Goal: Find specific page/section

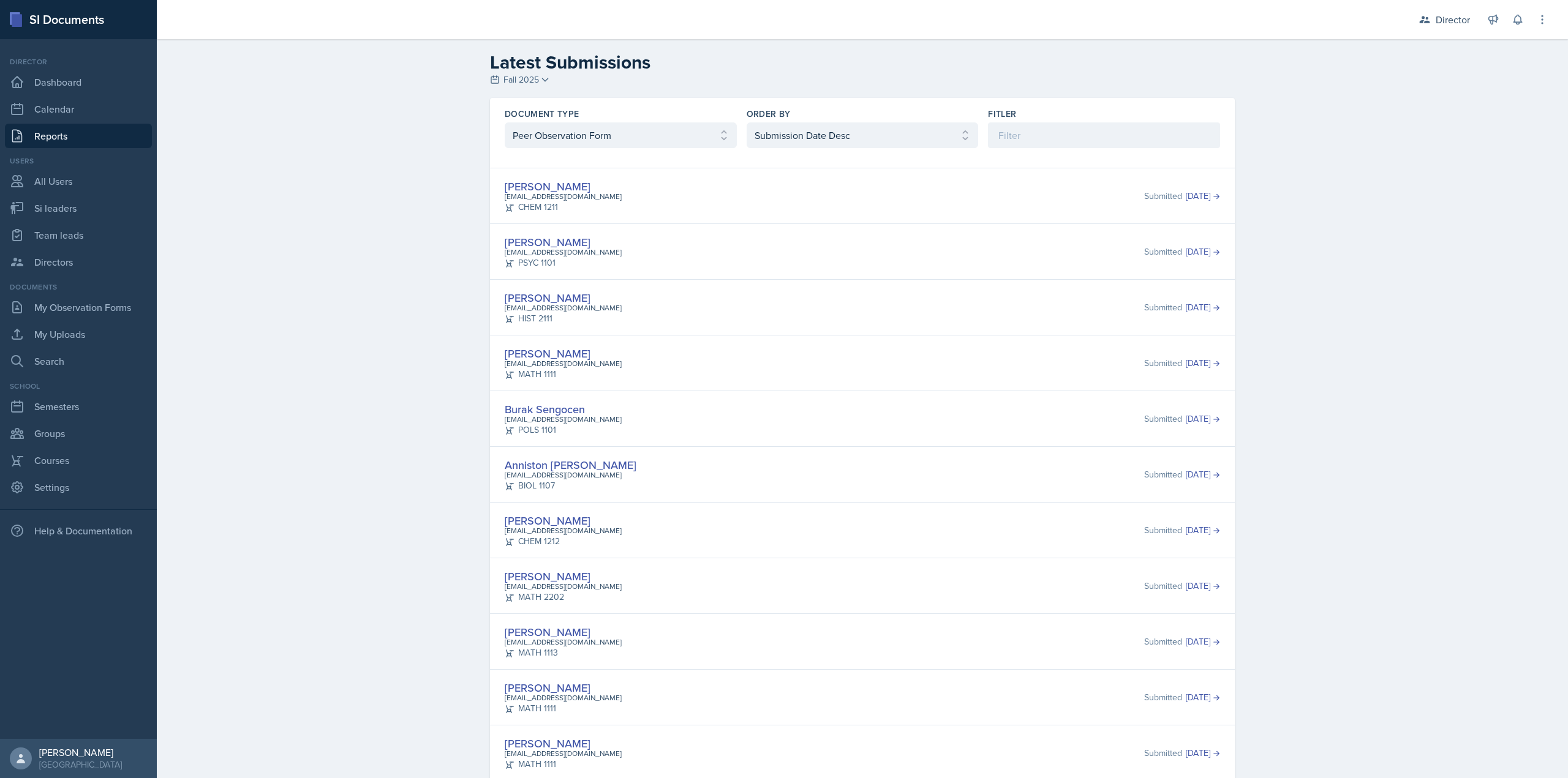
select select "2"
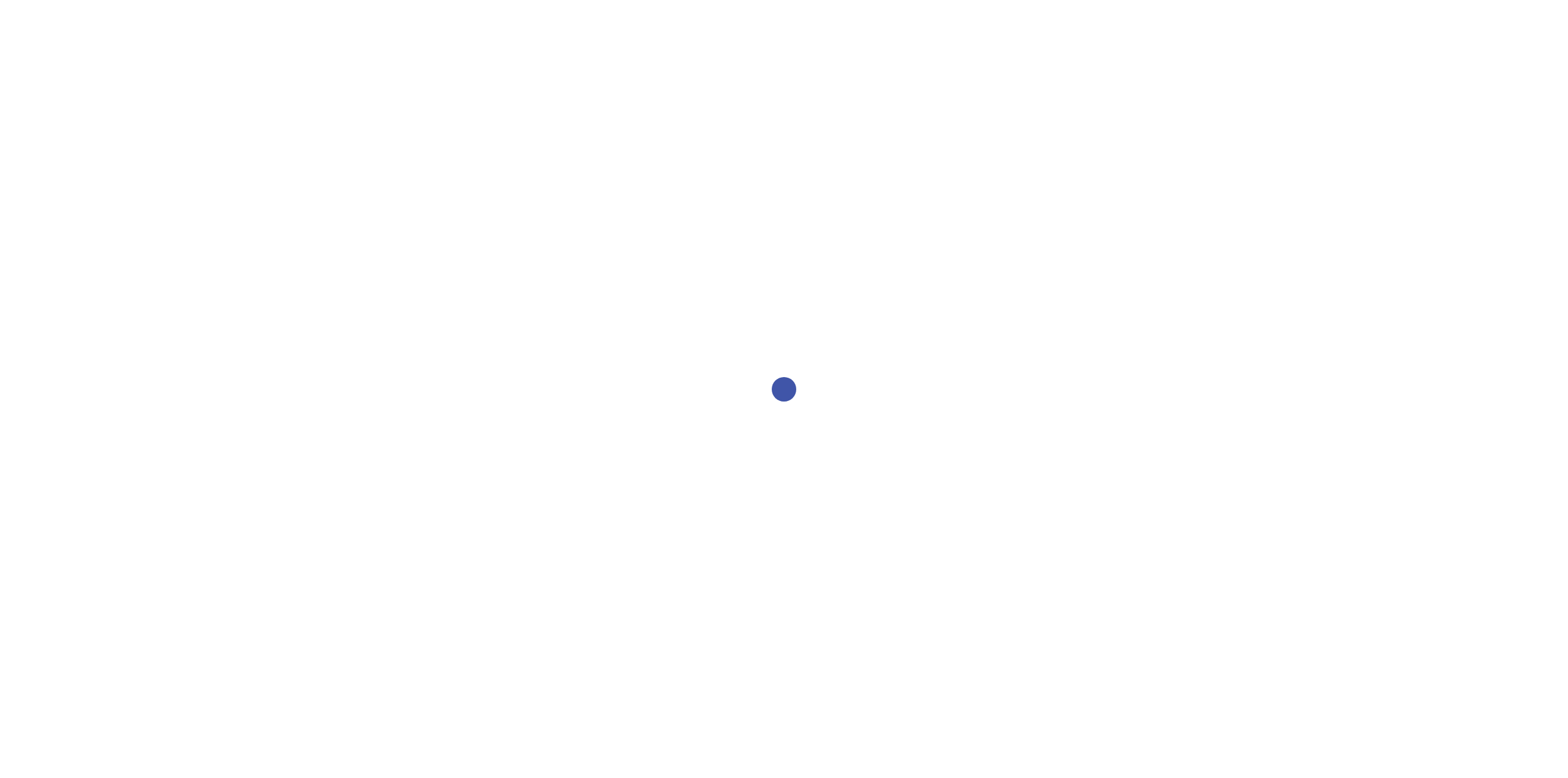
select select "2bed604d-1099-4043-b1bc-2365e8740244"
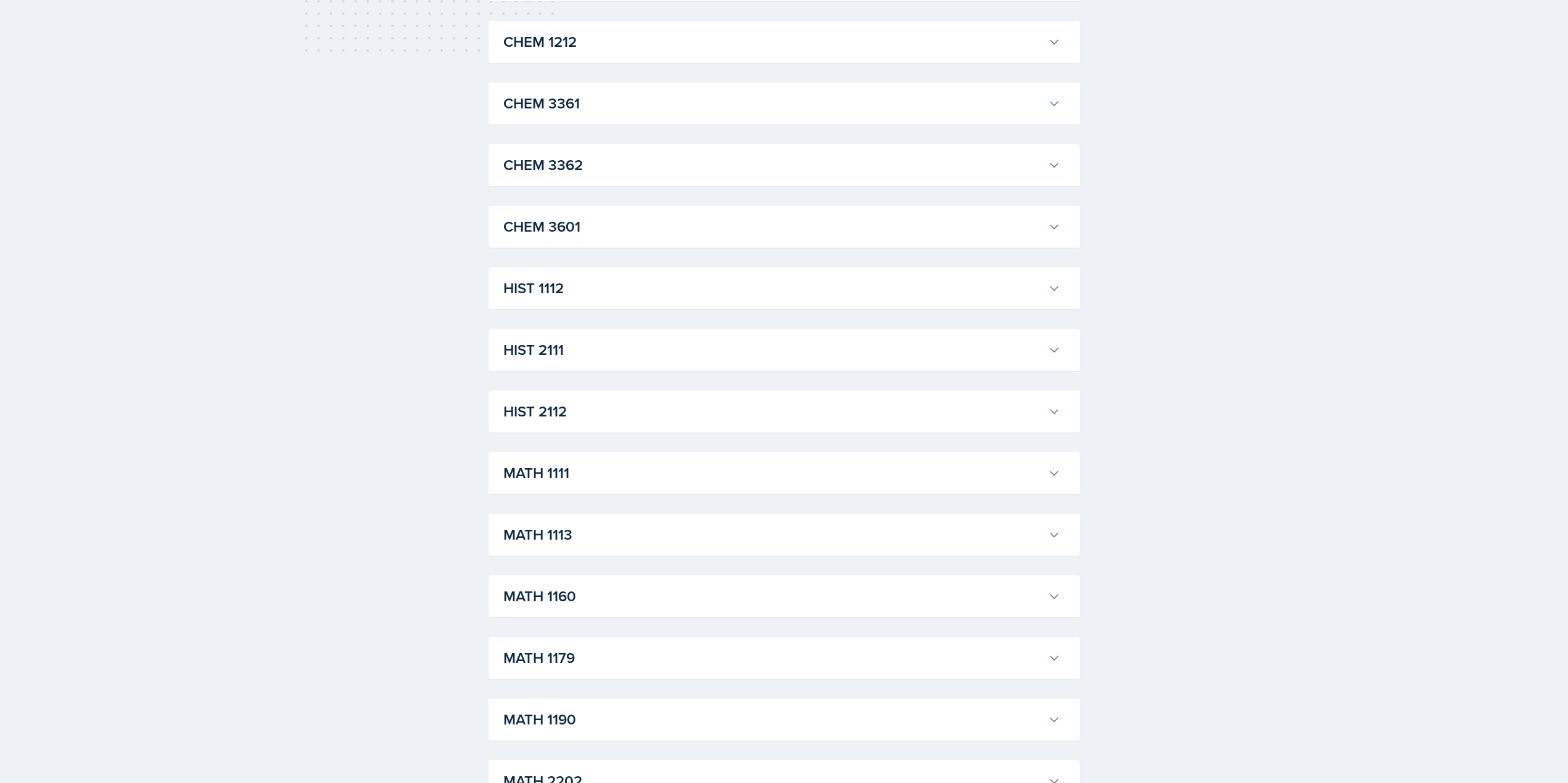
scroll to position [986, 0]
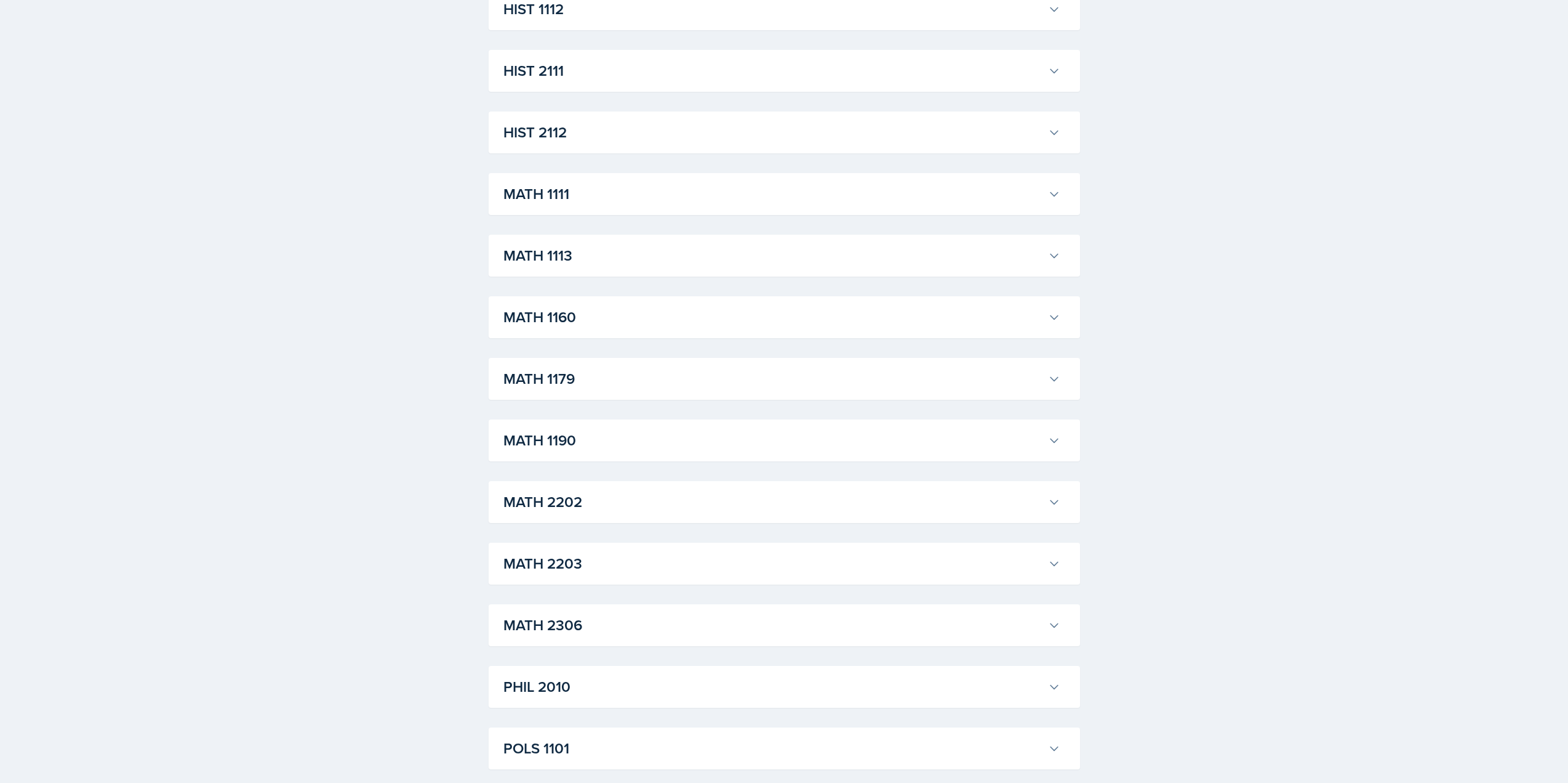
click at [605, 494] on h3 "MATH 2202" at bounding box center [773, 502] width 540 height 22
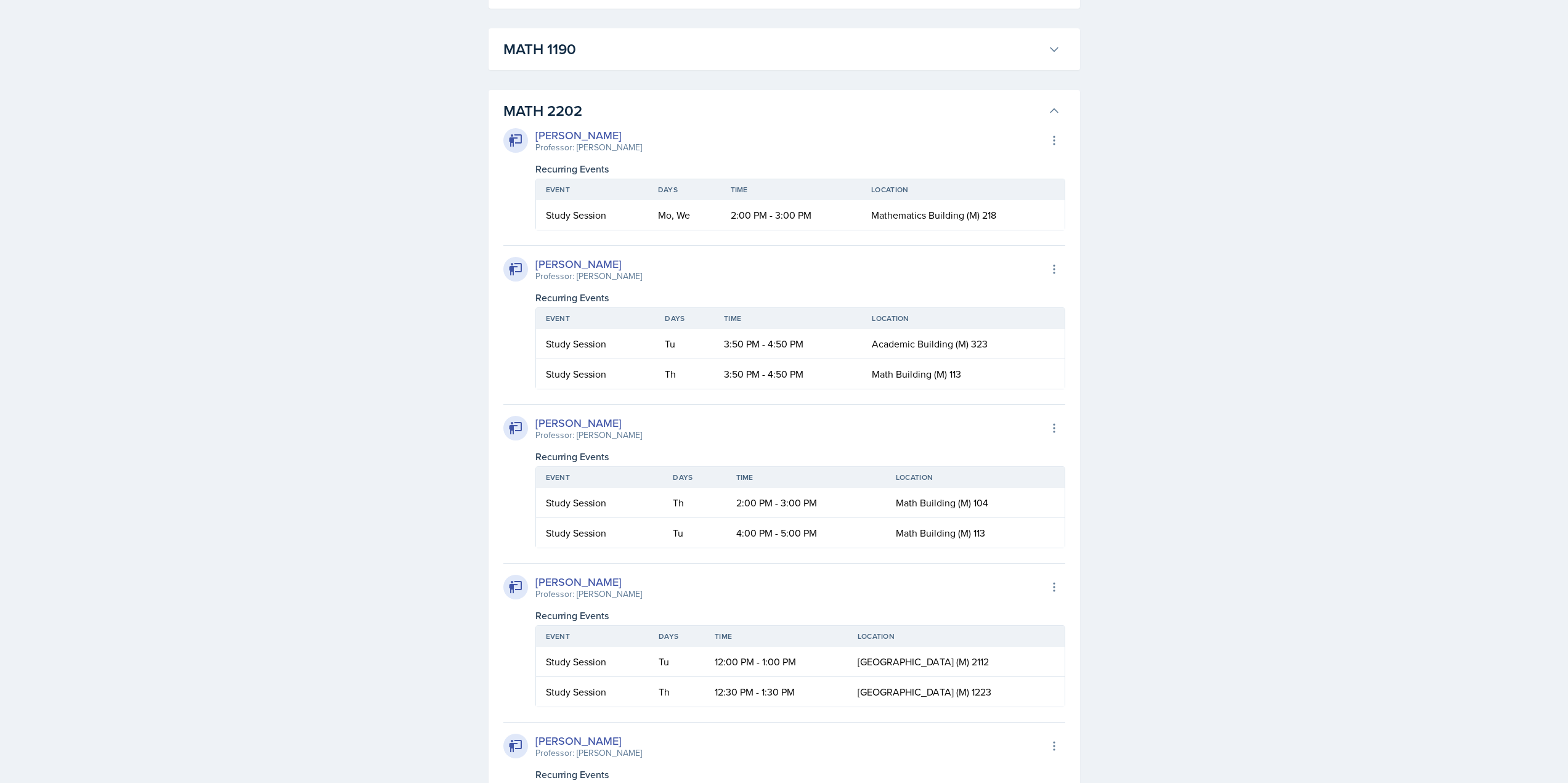
scroll to position [1356, 0]
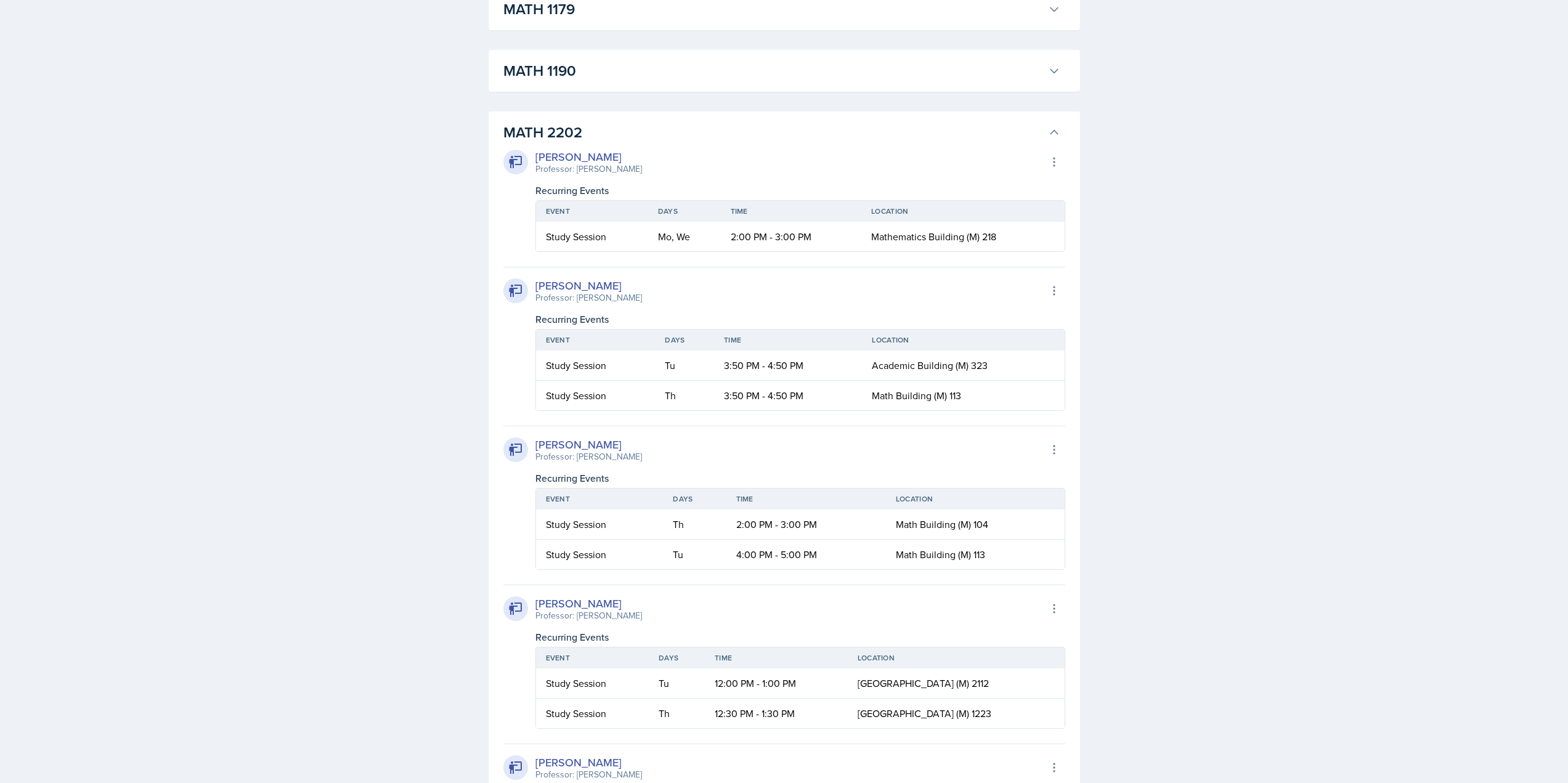
click at [616, 127] on h3 "MATH 2202" at bounding box center [773, 132] width 540 height 22
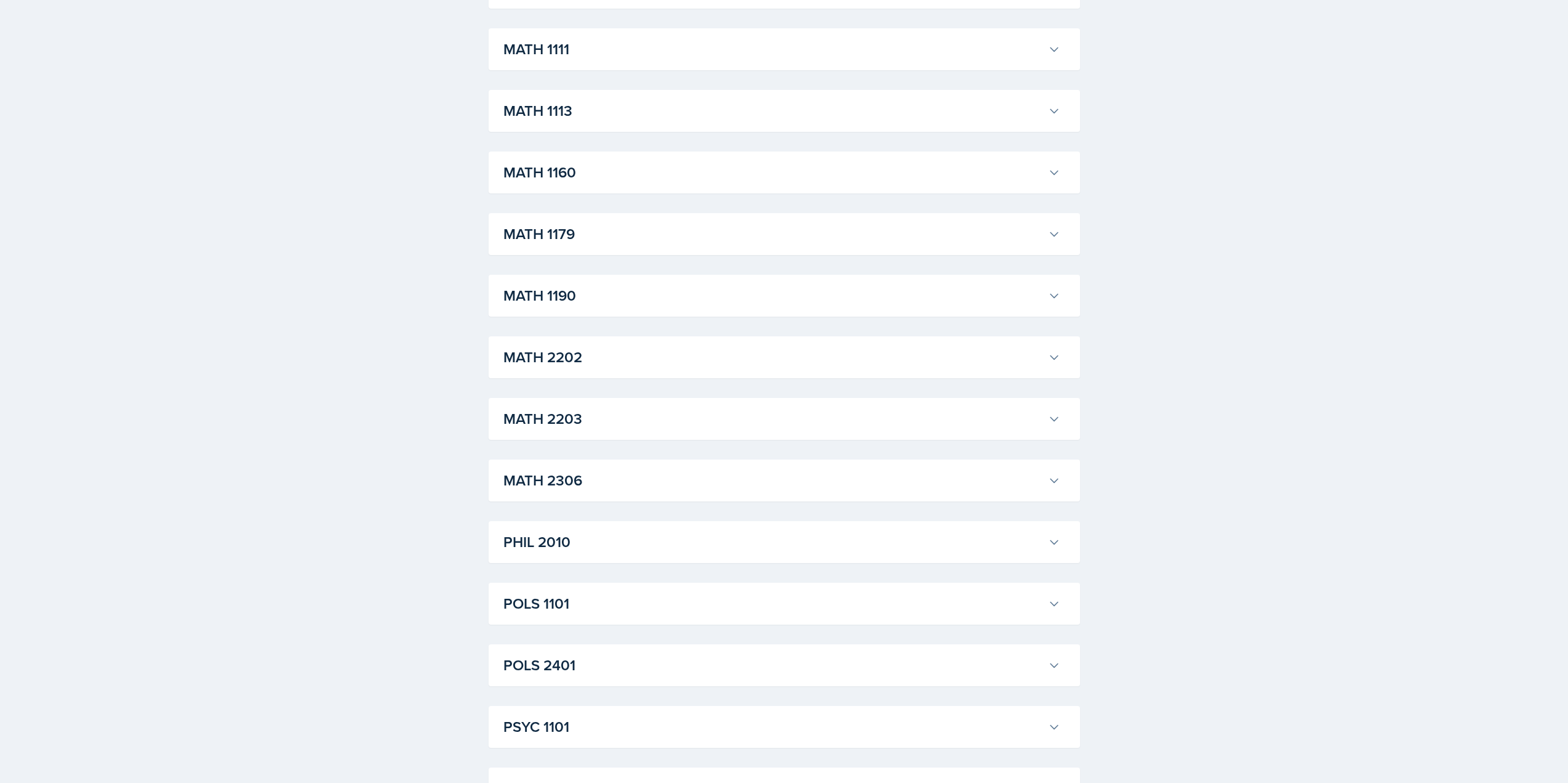
scroll to position [1110, 0]
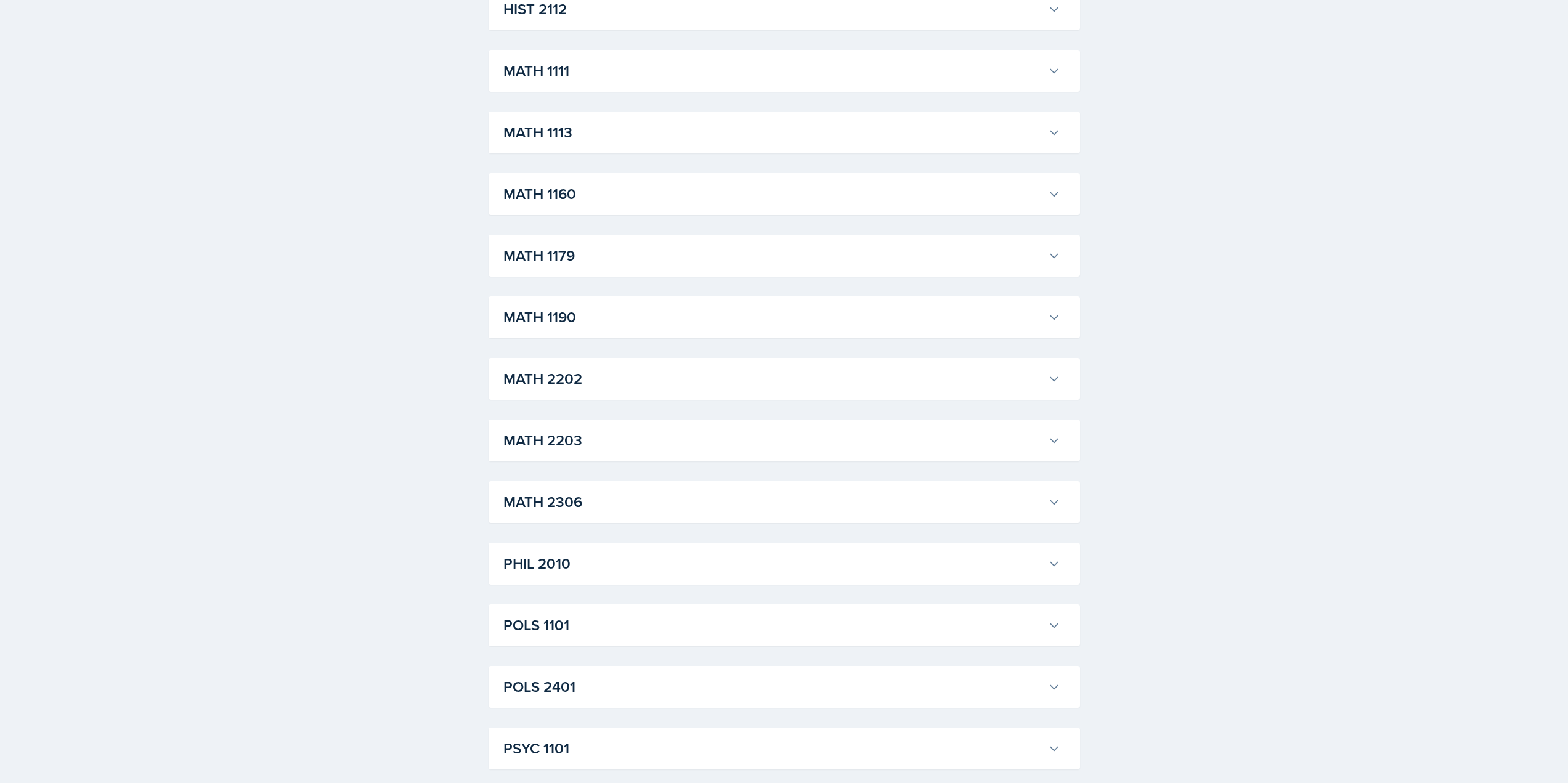
click at [555, 73] on h3 "MATH 1111" at bounding box center [773, 71] width 540 height 22
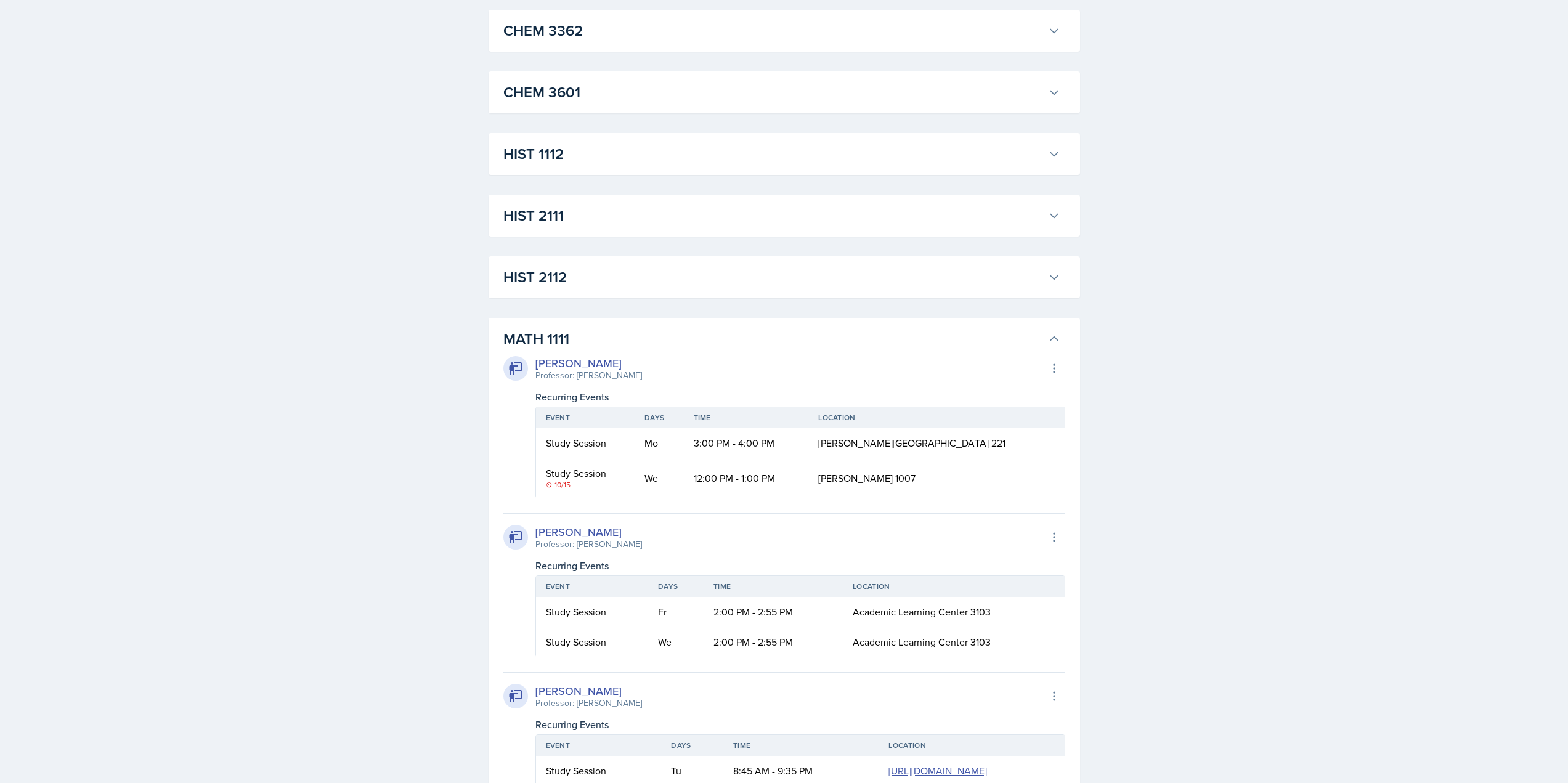
scroll to position [863, 0]
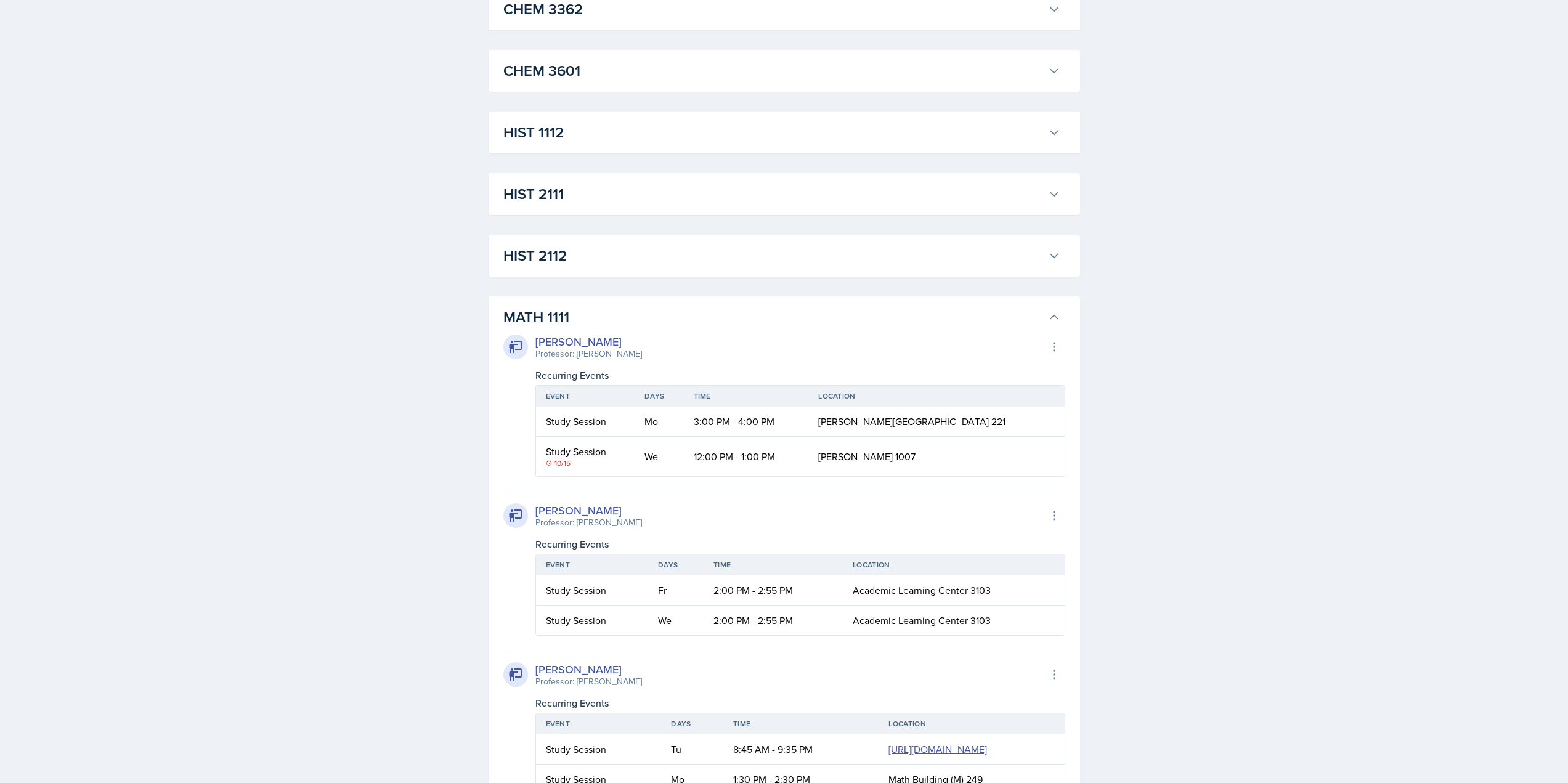
click at [547, 317] on h3 "MATH 1111" at bounding box center [773, 317] width 540 height 22
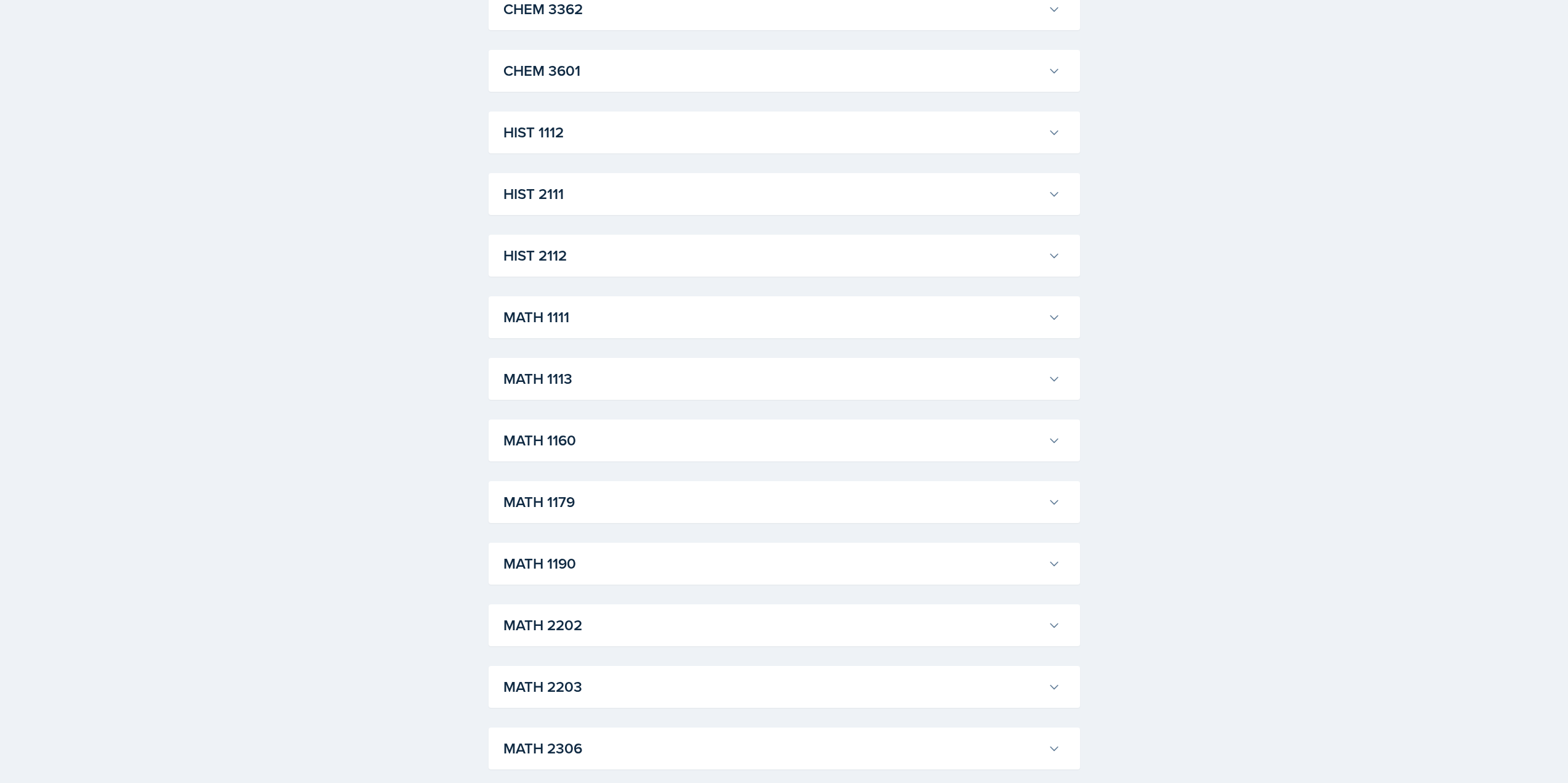
click at [573, 378] on h3 "MATH 1113" at bounding box center [773, 379] width 540 height 22
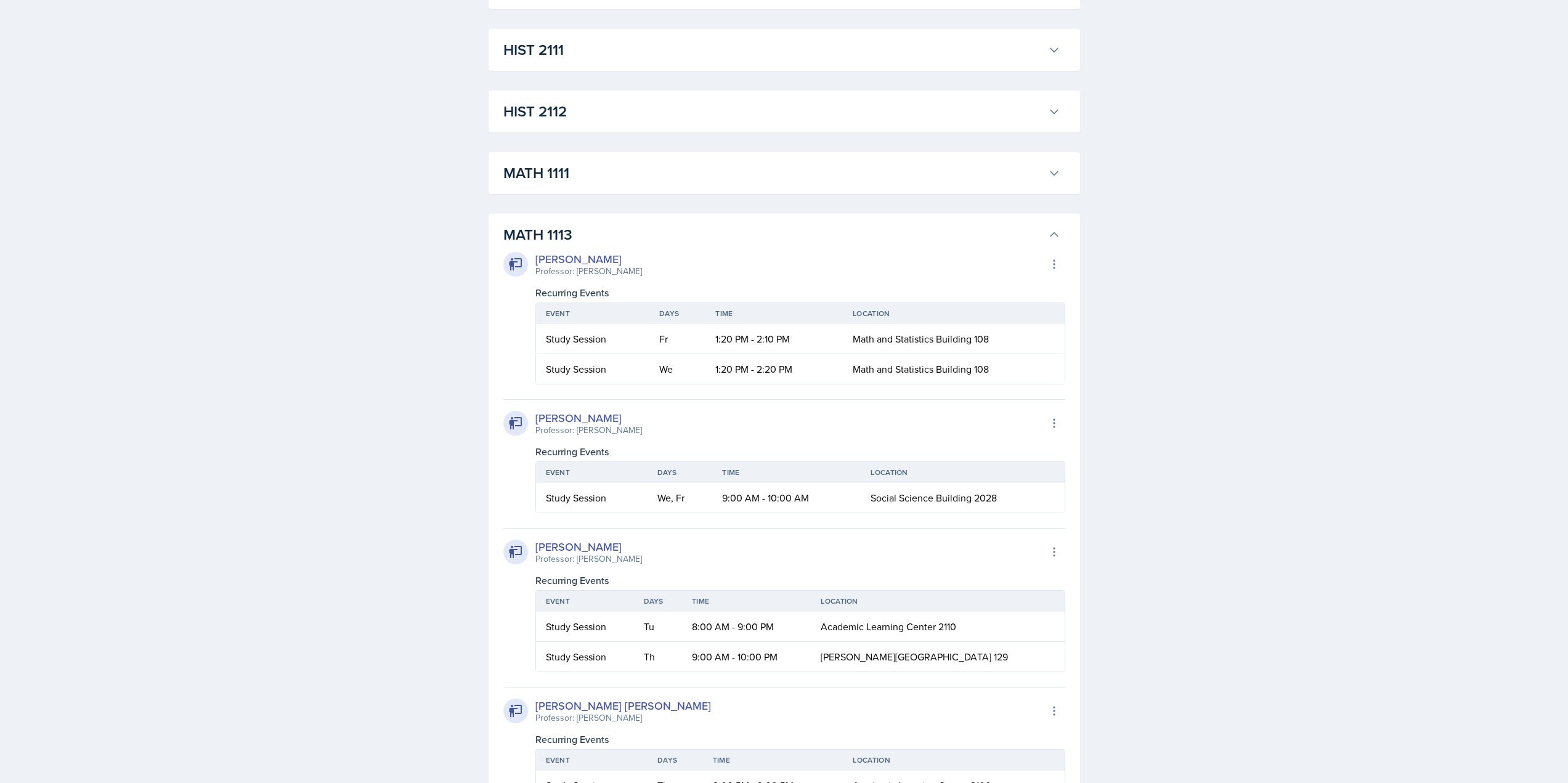
scroll to position [986, 0]
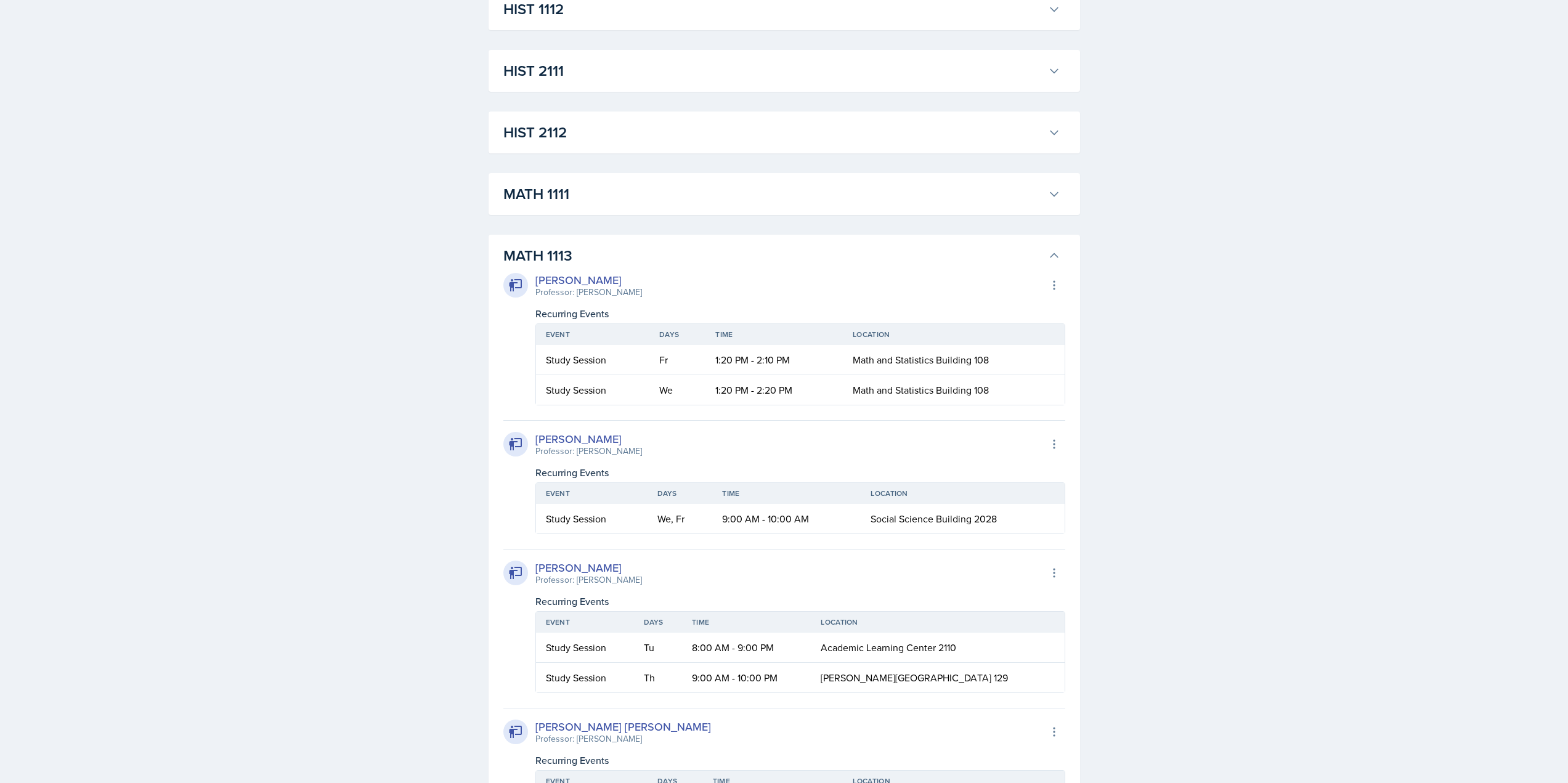
click at [610, 259] on h3 "MATH 1113" at bounding box center [773, 256] width 540 height 22
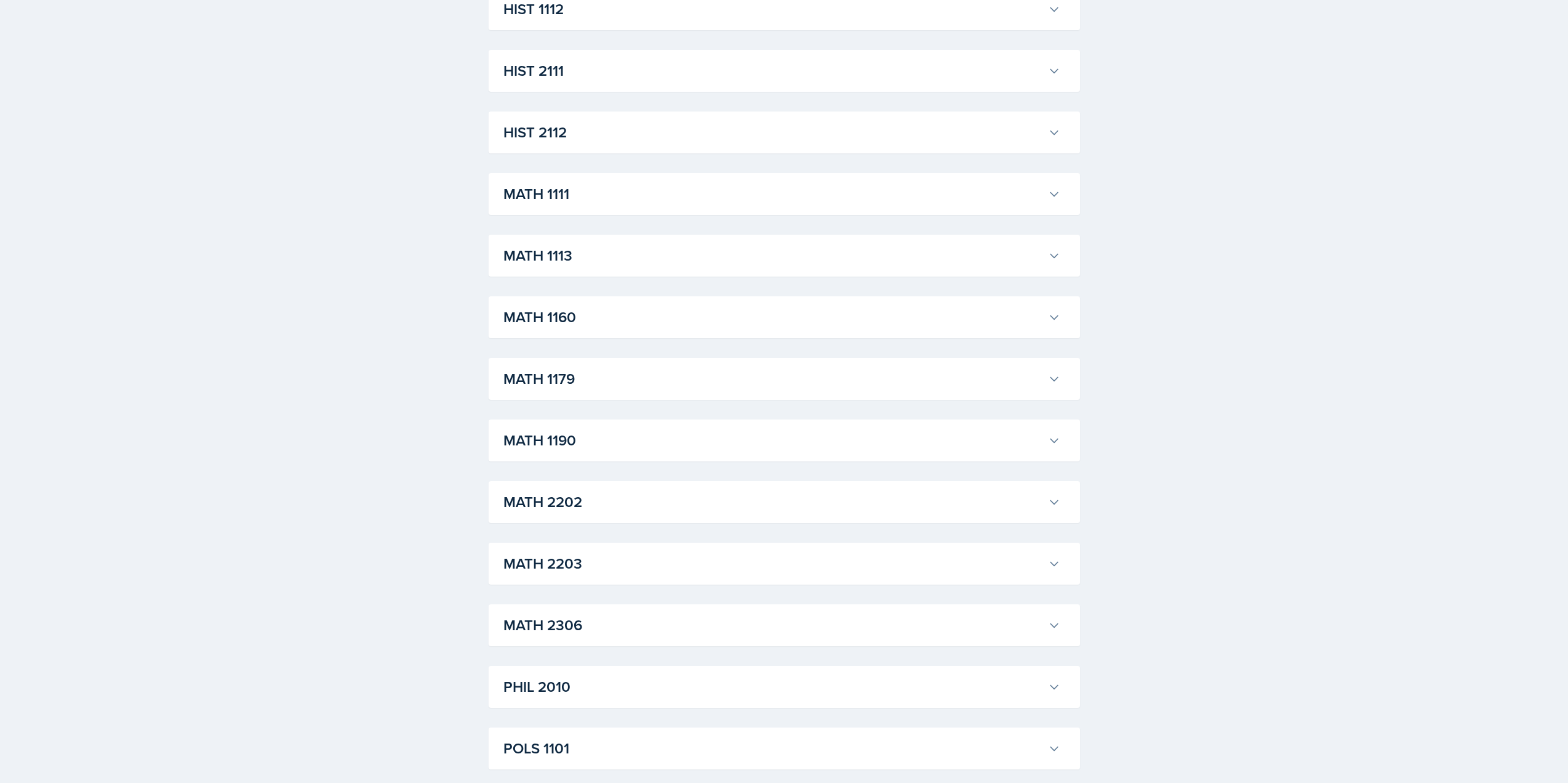
scroll to position [863, 0]
click at [593, 205] on h3 "HIST 2111" at bounding box center [773, 194] width 540 height 22
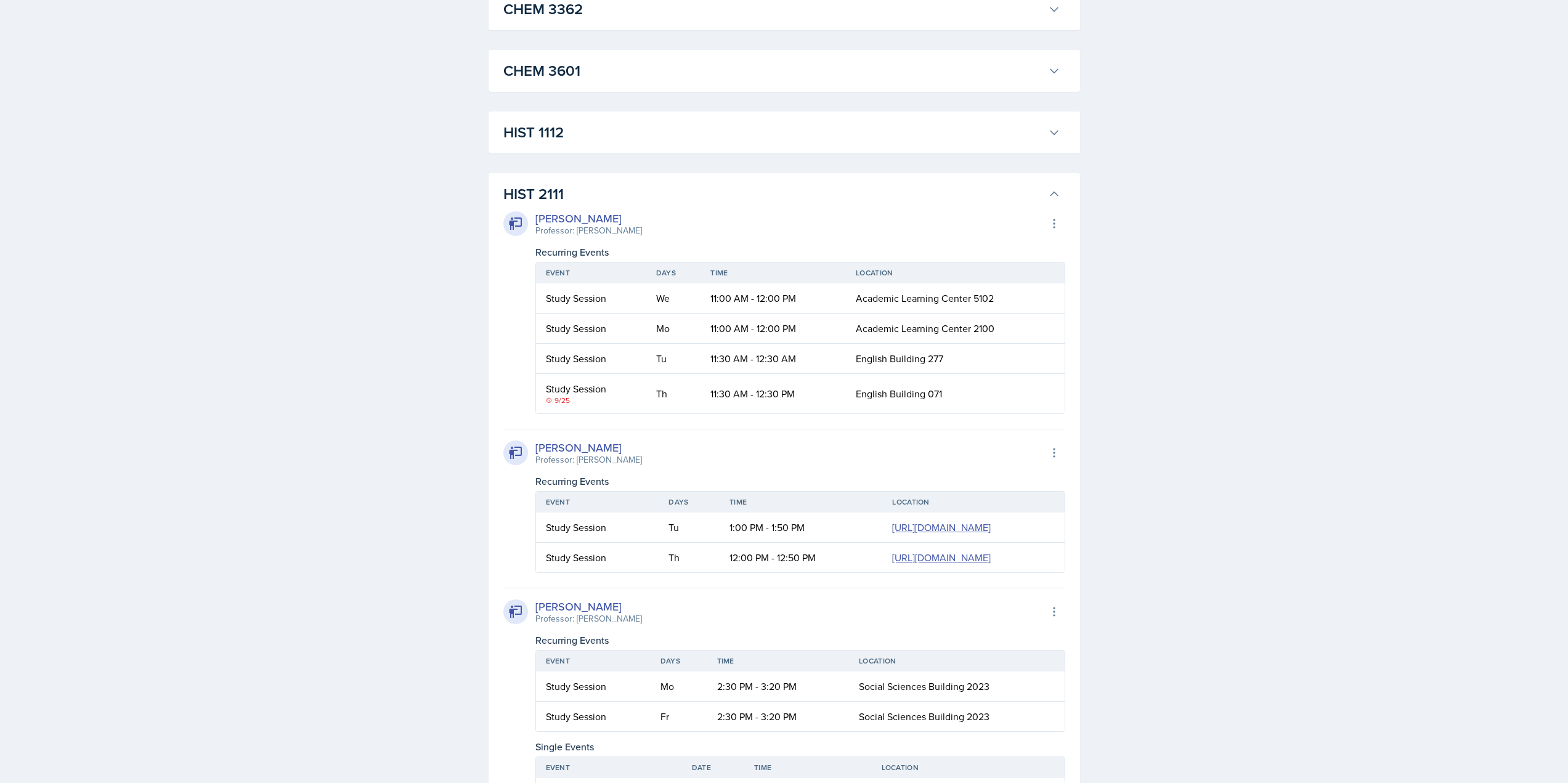
click at [546, 199] on h3 "HIST 2111" at bounding box center [773, 194] width 540 height 22
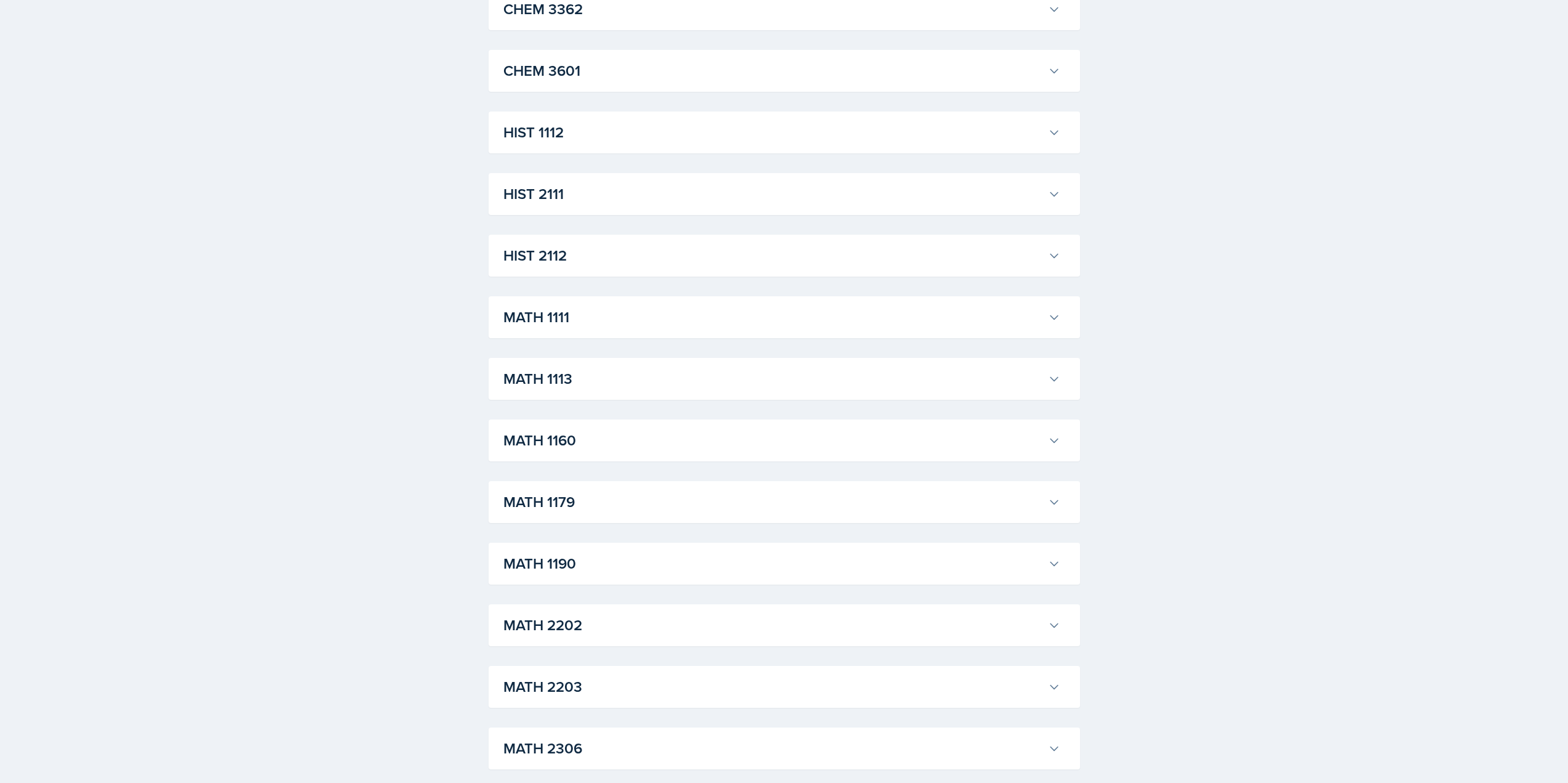
click at [564, 633] on h3 "MATH 2202" at bounding box center [773, 625] width 540 height 22
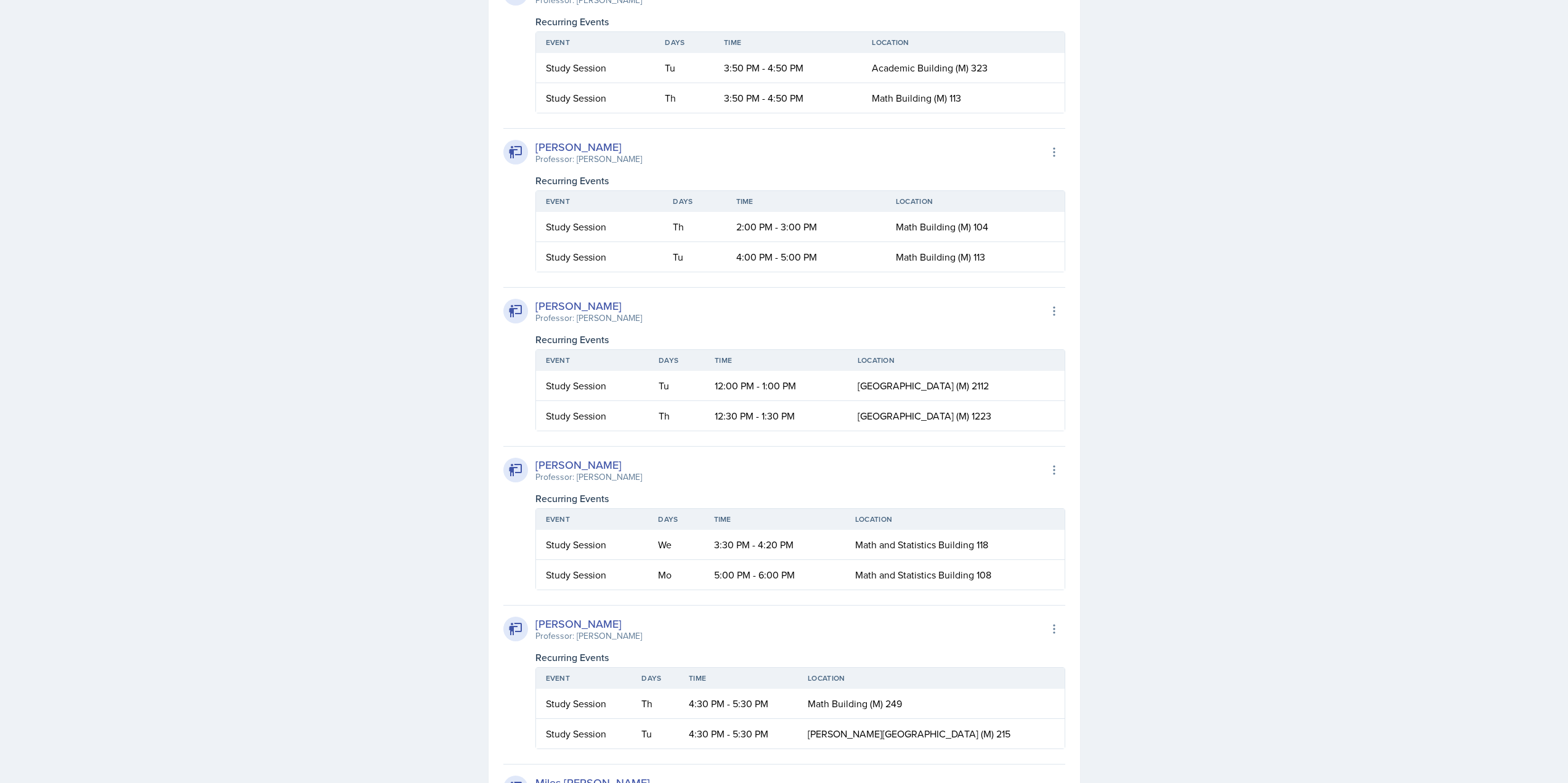
scroll to position [1664, 0]
